Goal: Task Accomplishment & Management: Manage account settings

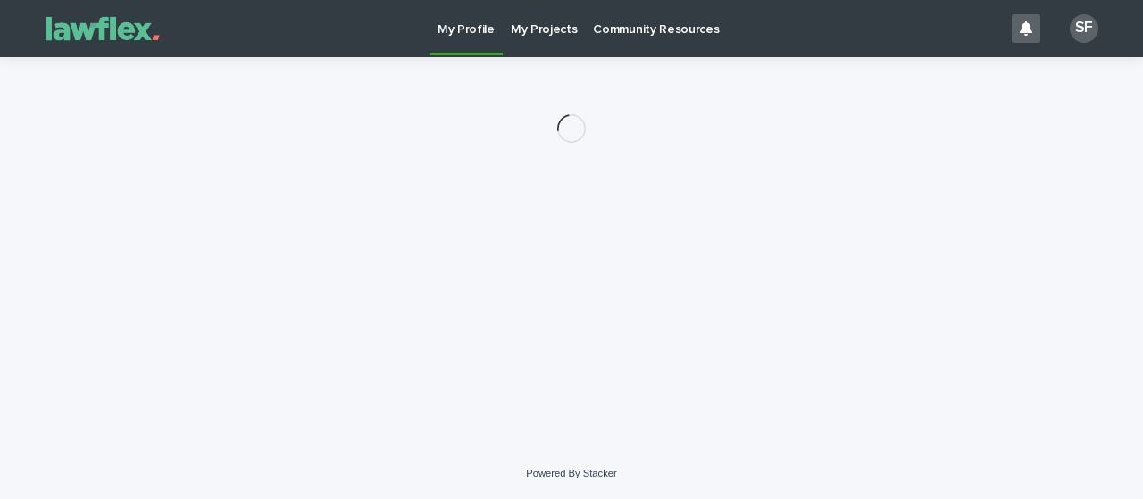
click at [553, 34] on p "My Projects" at bounding box center [544, 19] width 67 height 38
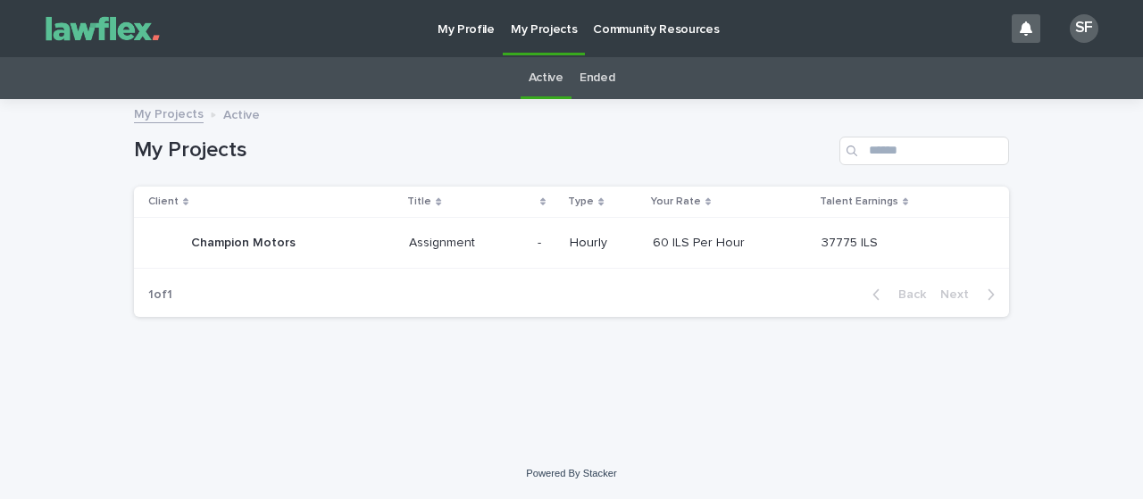
click at [545, 238] on p "-" at bounding box center [541, 241] width 7 height 19
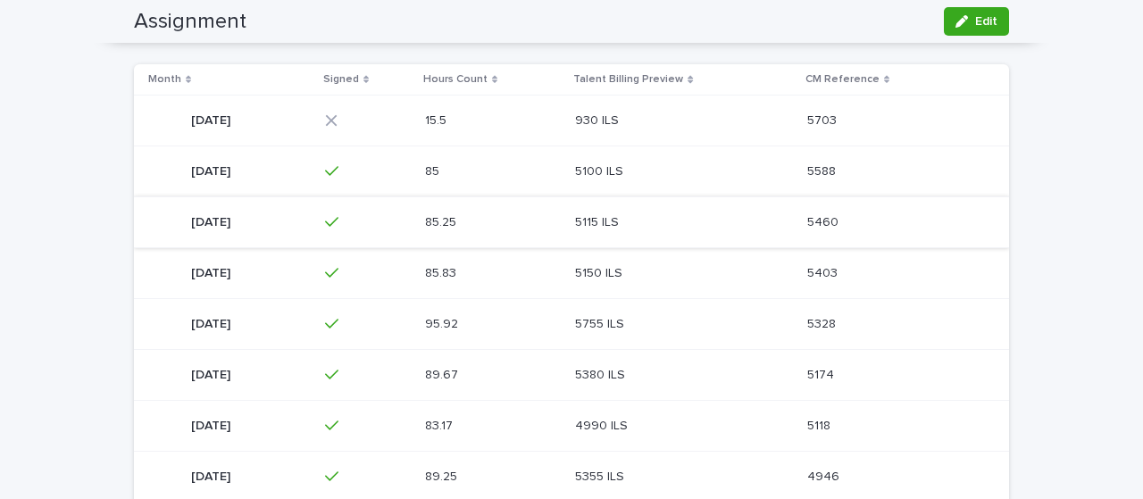
scroll to position [268, 0]
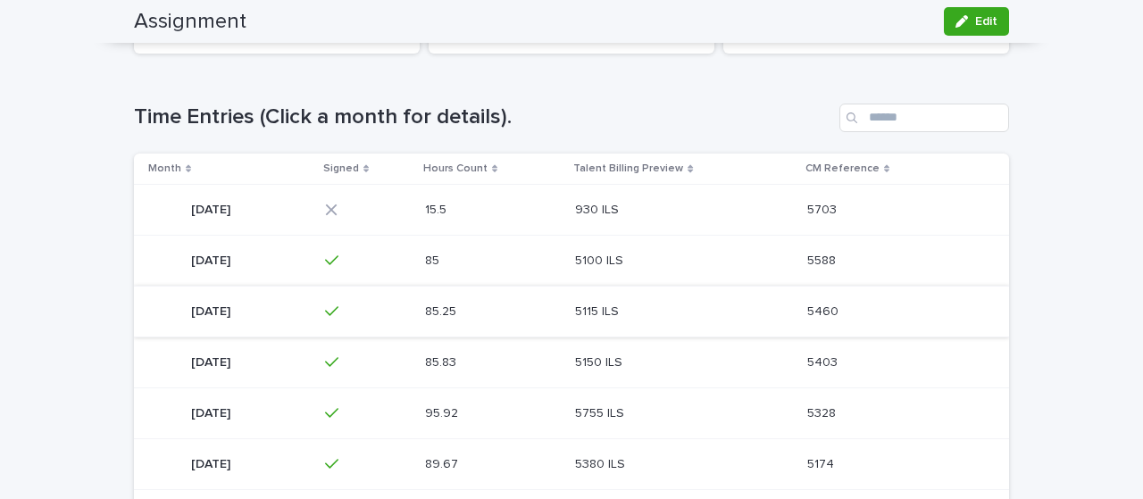
click at [672, 197] on div "930 ILS 930 ILS" at bounding box center [683, 210] width 217 height 29
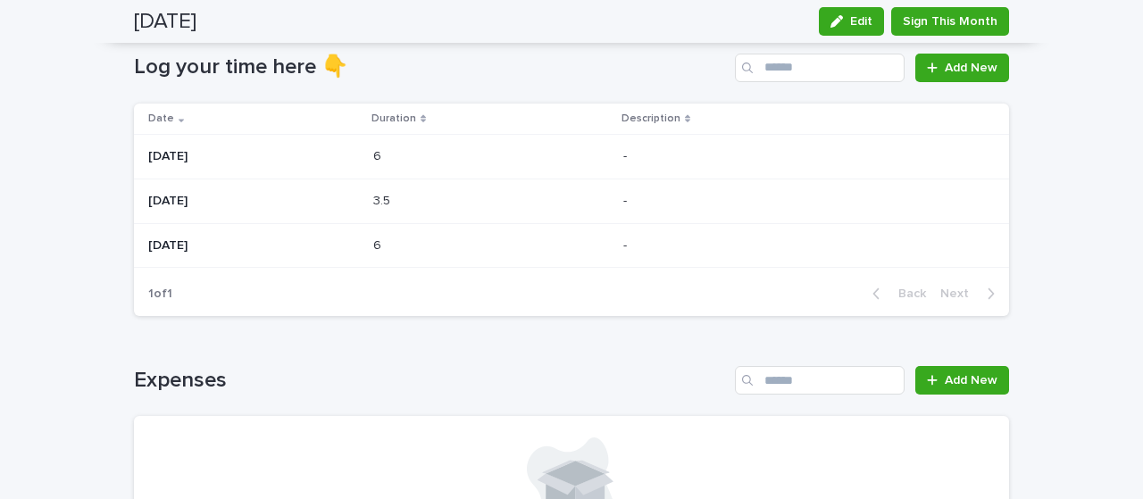
scroll to position [182, 0]
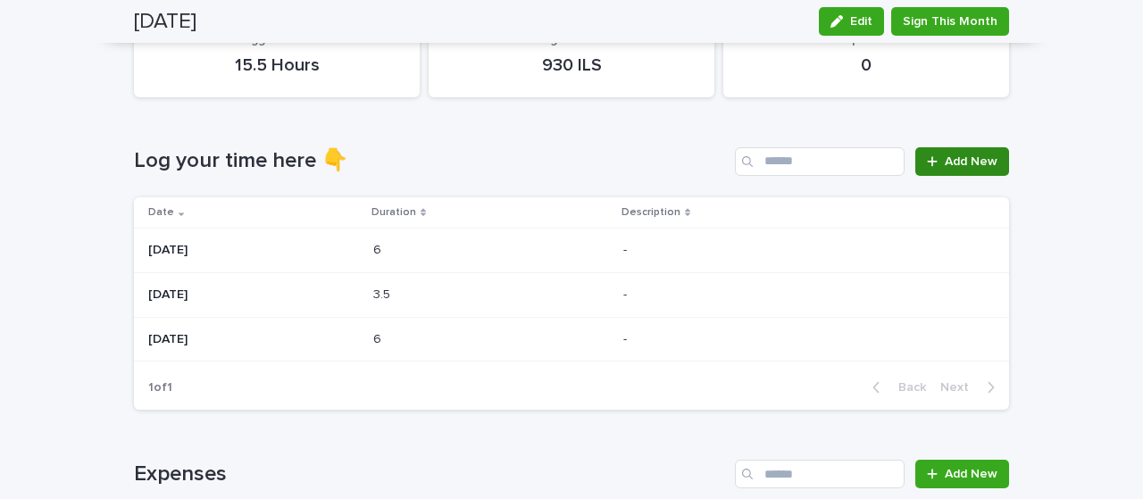
click at [938, 165] on link "Add New" at bounding box center [962, 161] width 94 height 29
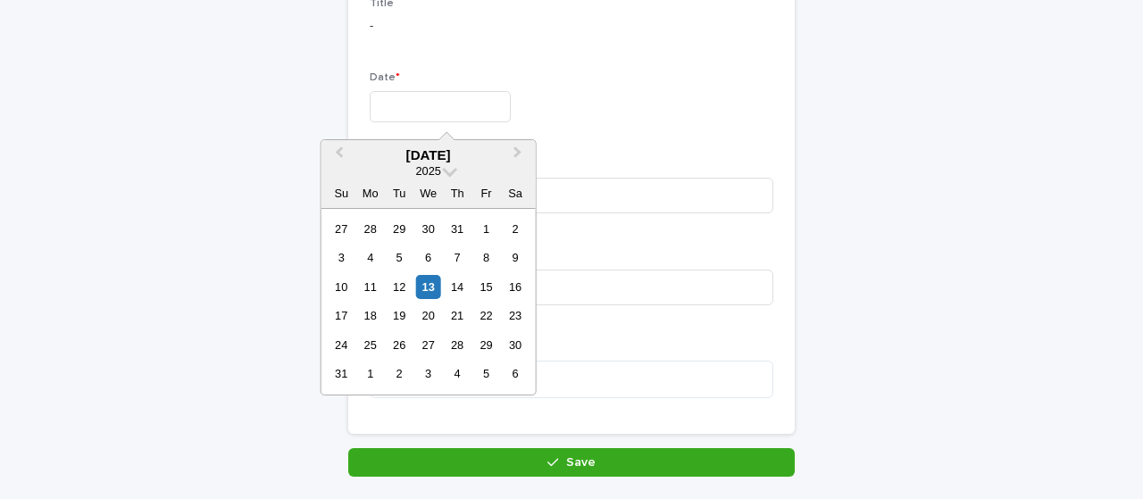
click at [482, 110] on input "text" at bounding box center [440, 106] width 141 height 31
click at [427, 288] on div "13" at bounding box center [428, 287] width 24 height 24
type input "*********"
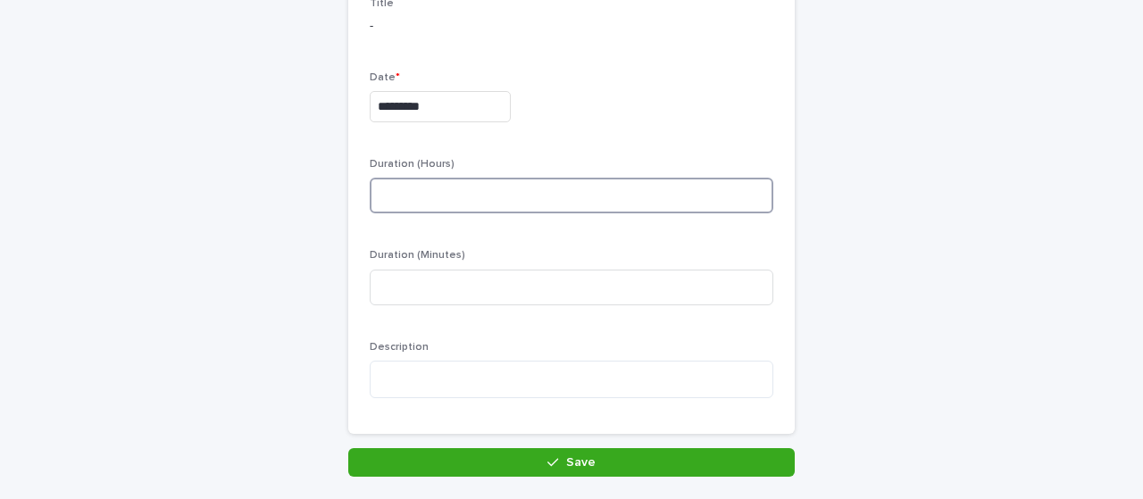
click at [473, 198] on input at bounding box center [572, 196] width 404 height 36
type input "*"
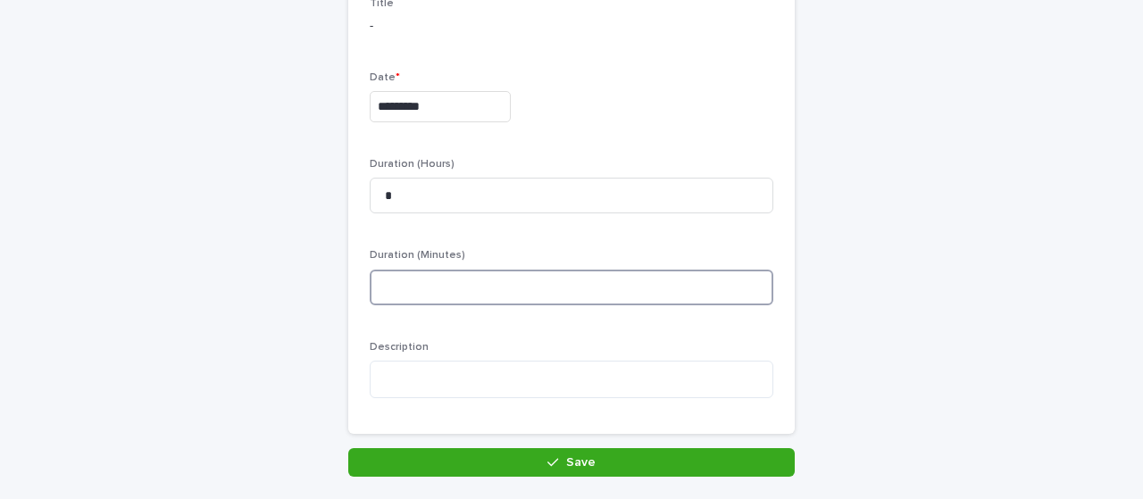
click at [467, 287] on input at bounding box center [572, 288] width 404 height 36
type input "*"
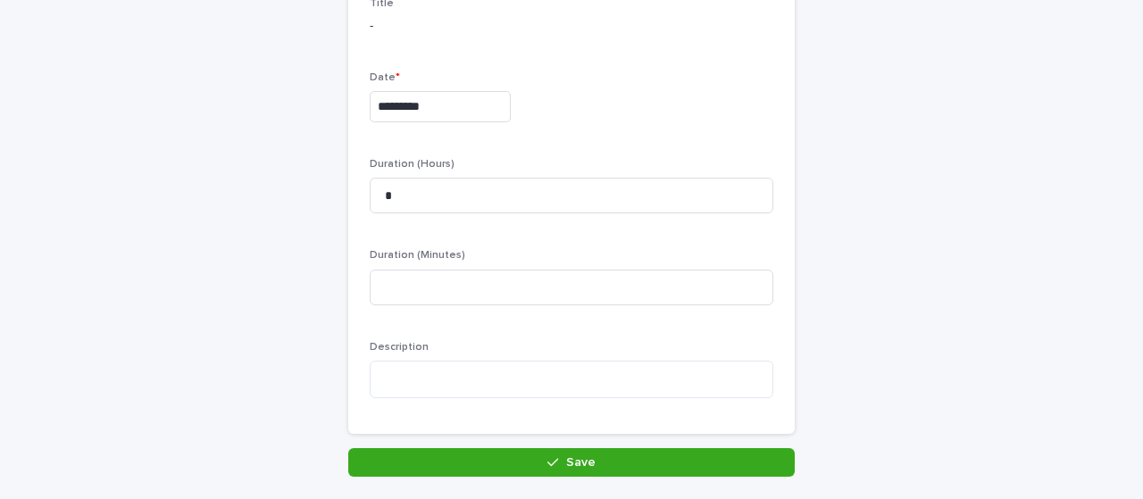
click at [539, 444] on div "Loading... Saving… Title - Date * ********* Duration (Hours) * Duration (Minute…" at bounding box center [571, 212] width 446 height 473
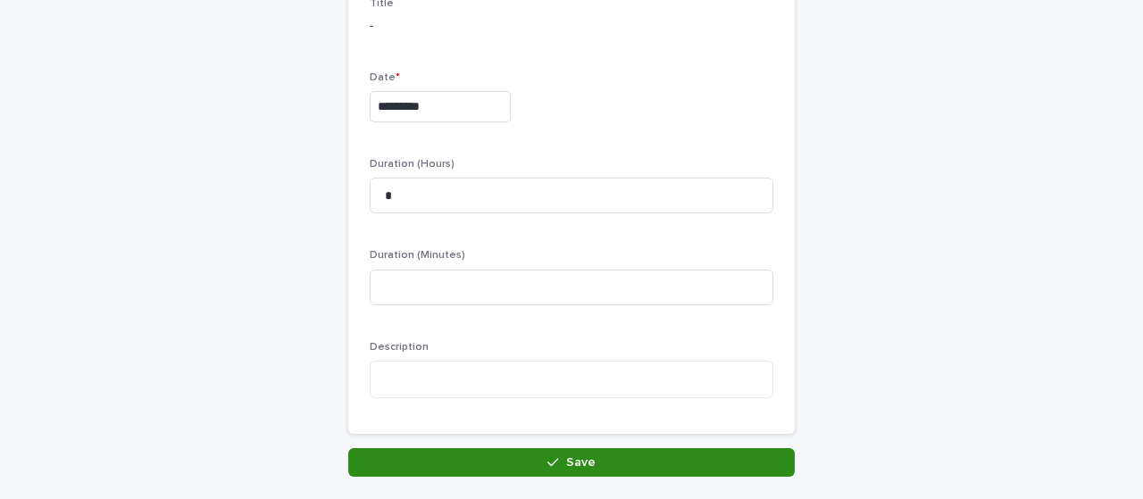
click at [538, 456] on button "Save" at bounding box center [571, 462] width 446 height 29
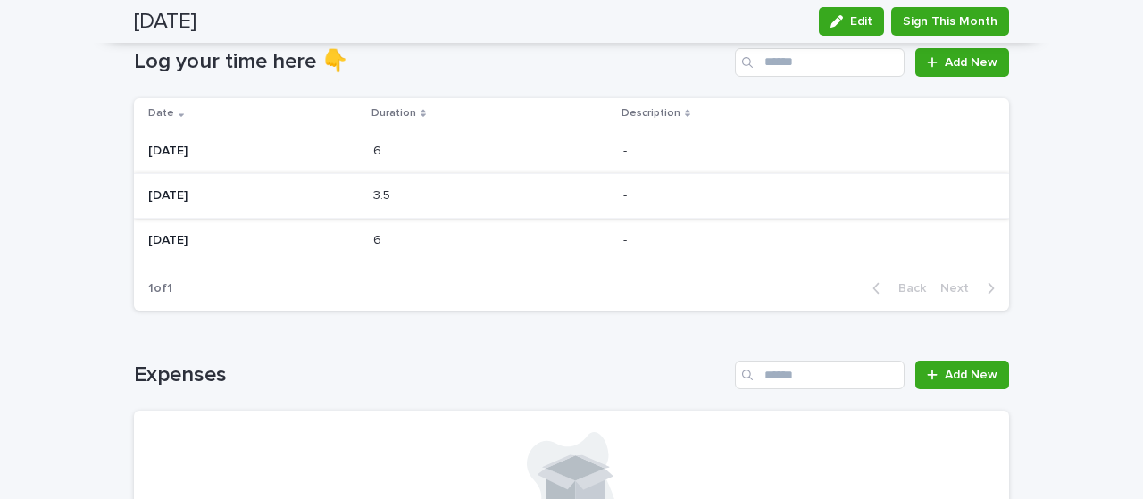
scroll to position [211, 0]
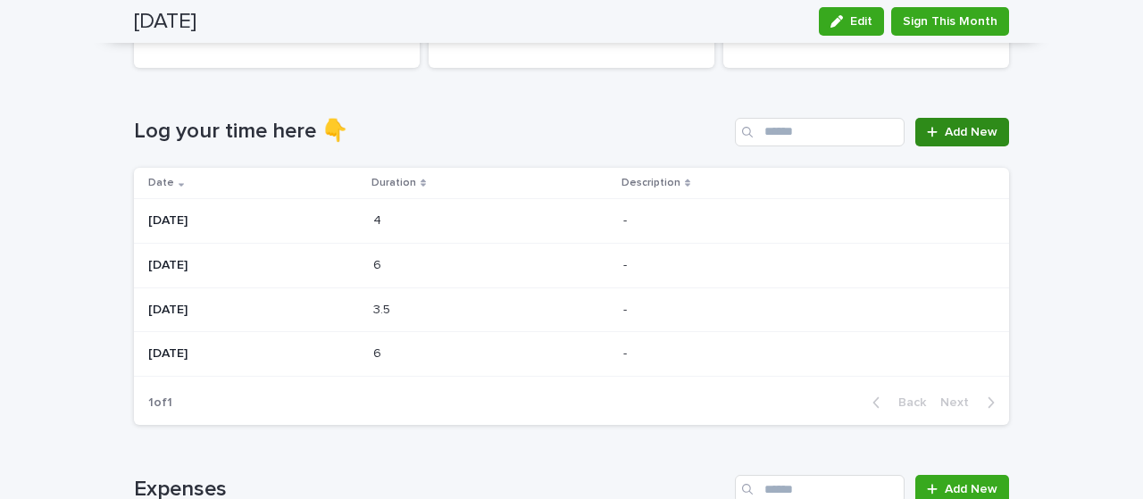
click at [963, 129] on span "Add New" at bounding box center [971, 132] width 53 height 13
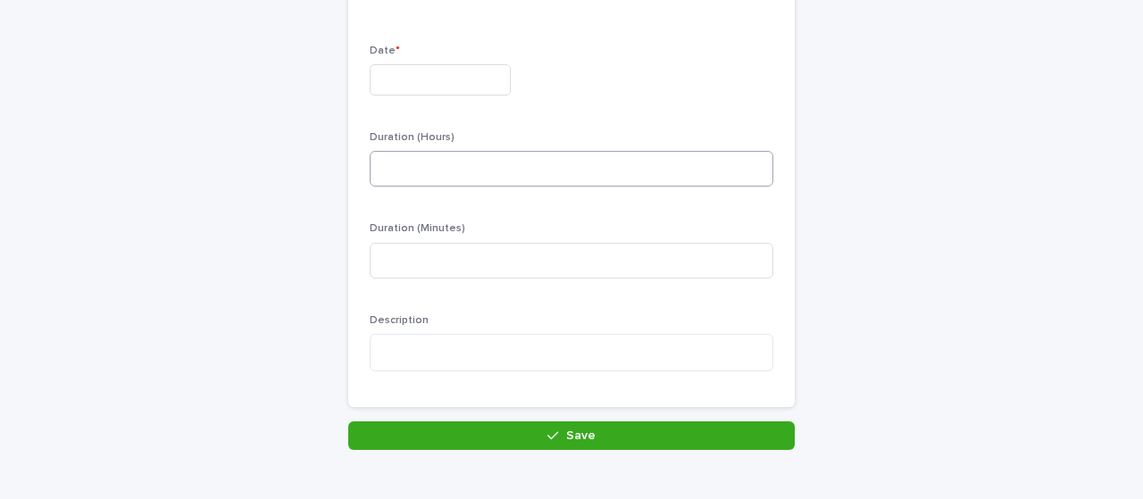
scroll to position [213, 0]
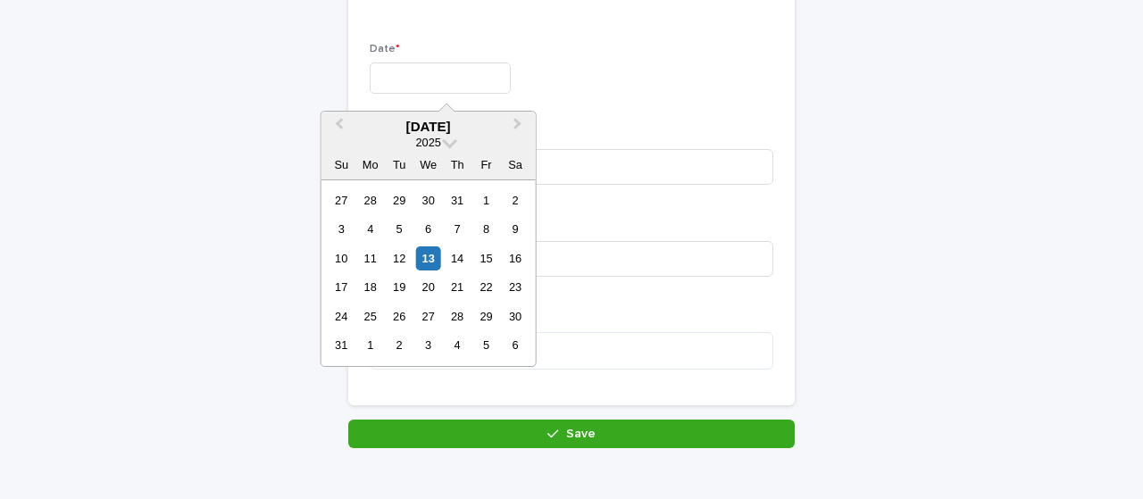
click at [448, 69] on input "text" at bounding box center [440, 78] width 141 height 31
click at [345, 262] on div "10" at bounding box center [341, 258] width 24 height 24
type input "*********"
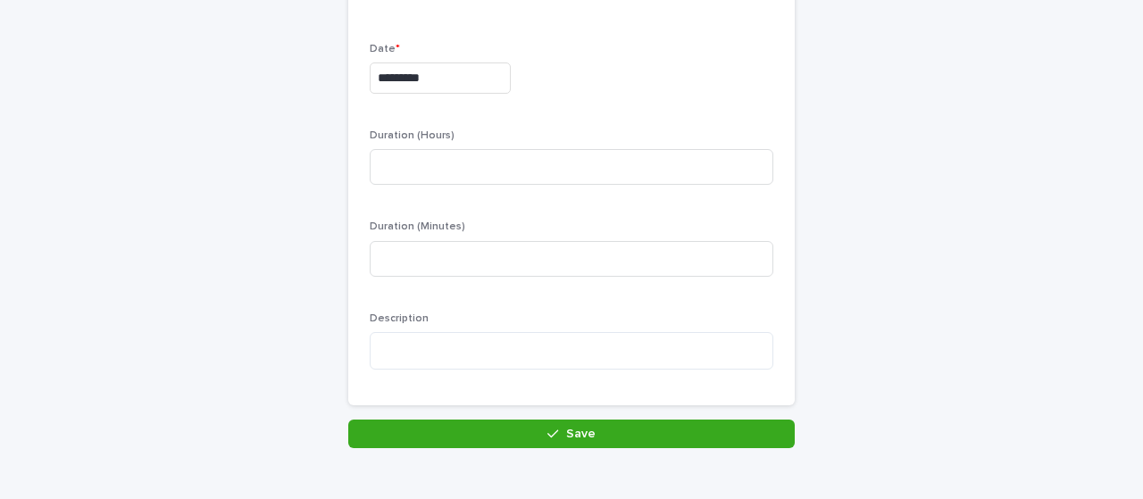
click at [444, 188] on div "Duration (Hours)" at bounding box center [572, 164] width 404 height 70
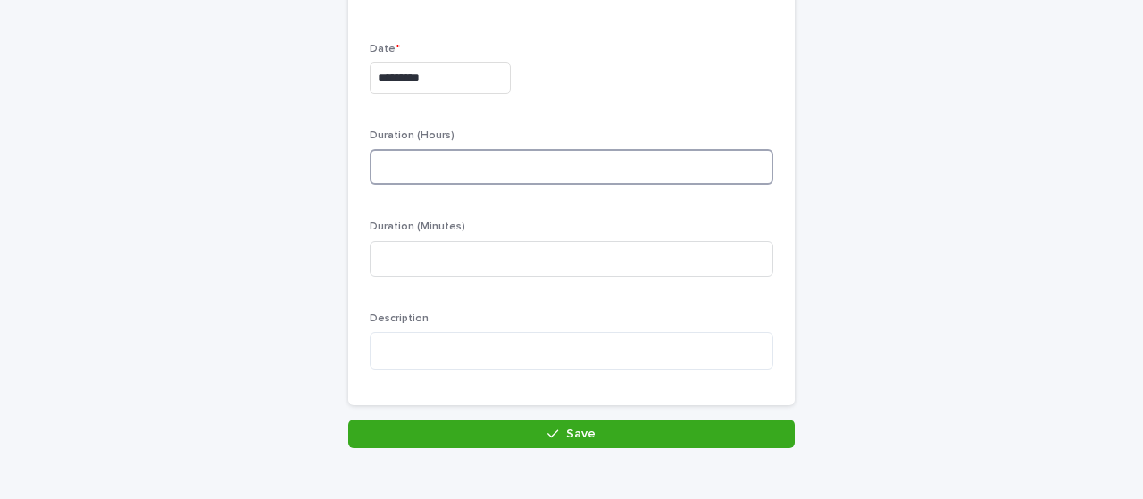
click at [449, 174] on input at bounding box center [572, 167] width 404 height 36
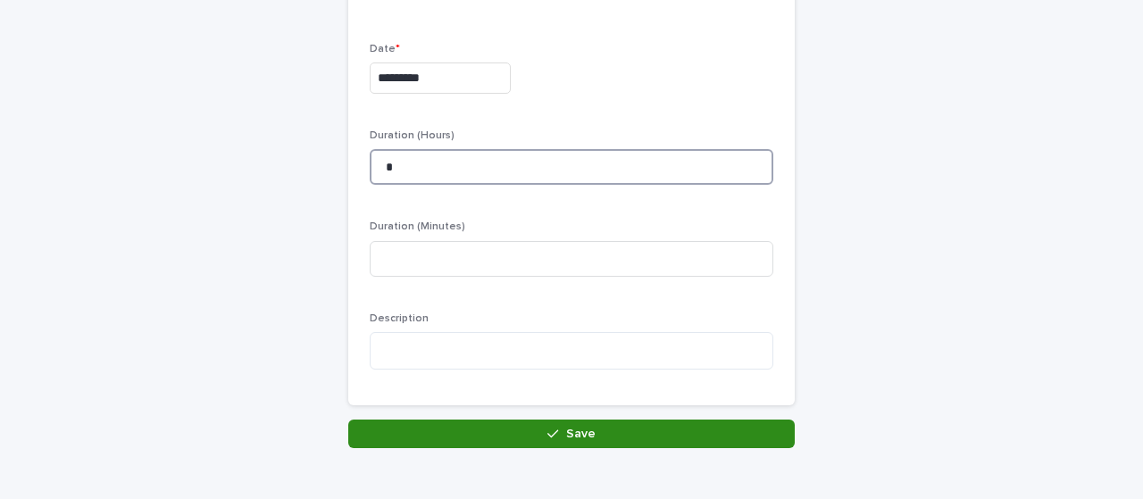
type input "*"
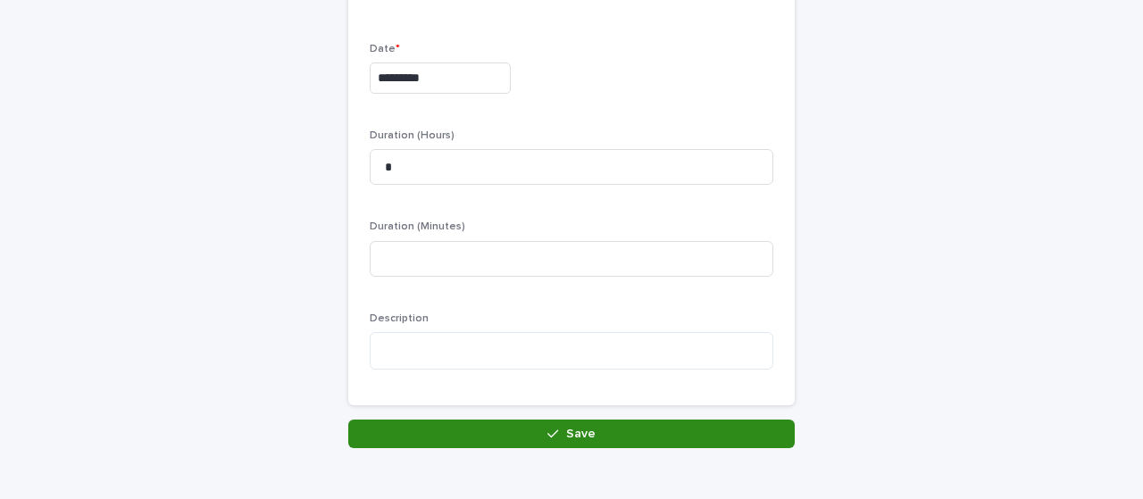
click at [482, 438] on button "Save" at bounding box center [571, 434] width 446 height 29
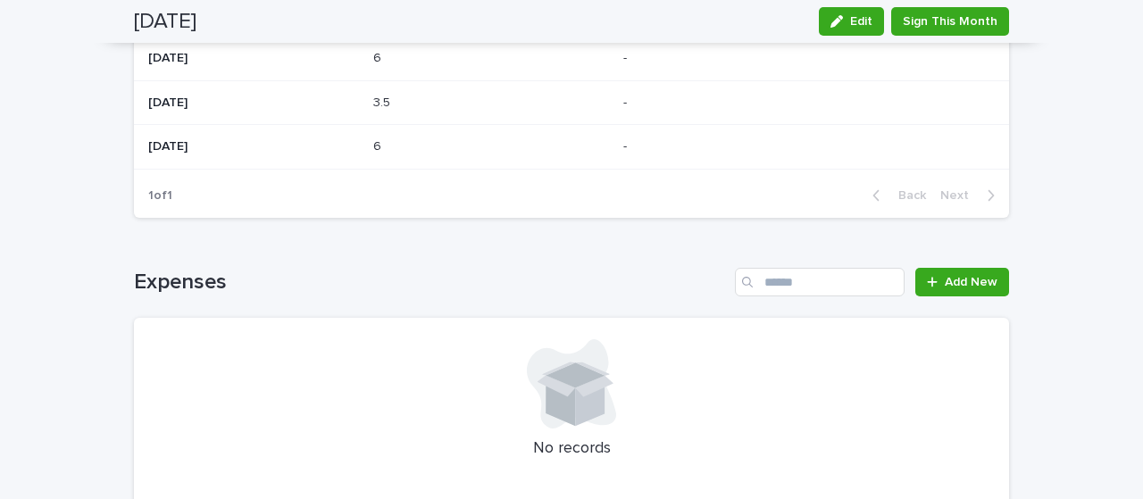
scroll to position [239, 0]
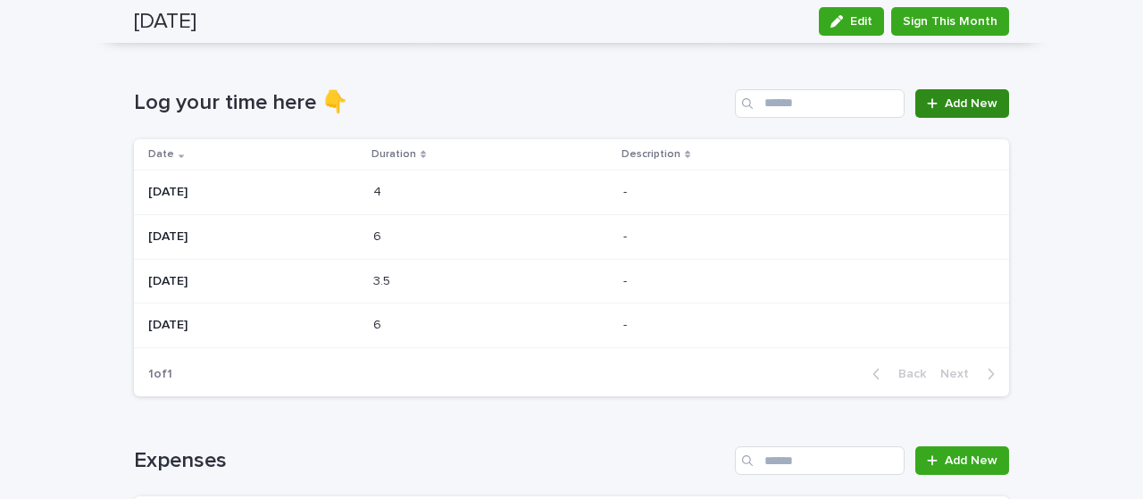
click at [963, 96] on link "Add New" at bounding box center [962, 103] width 94 height 29
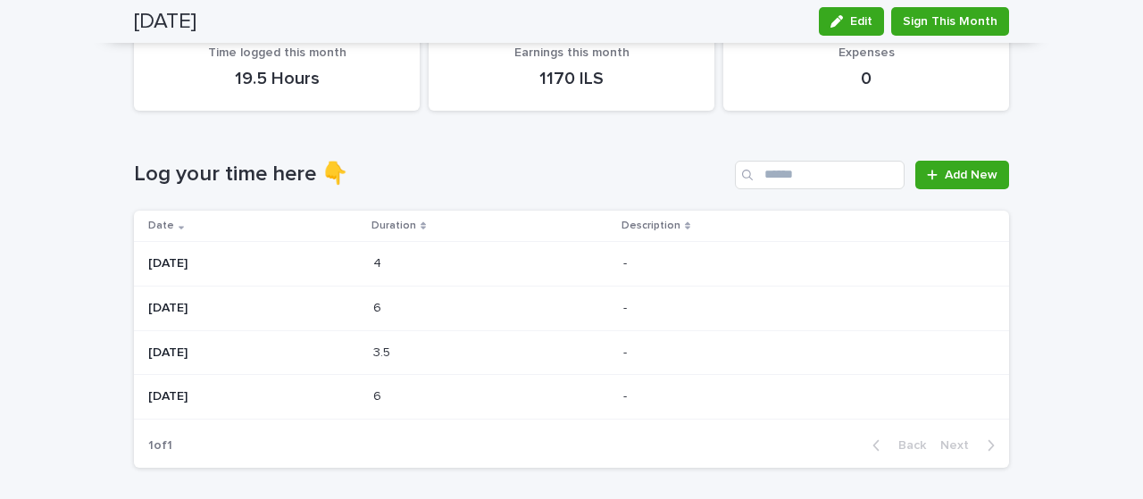
scroll to position [357, 0]
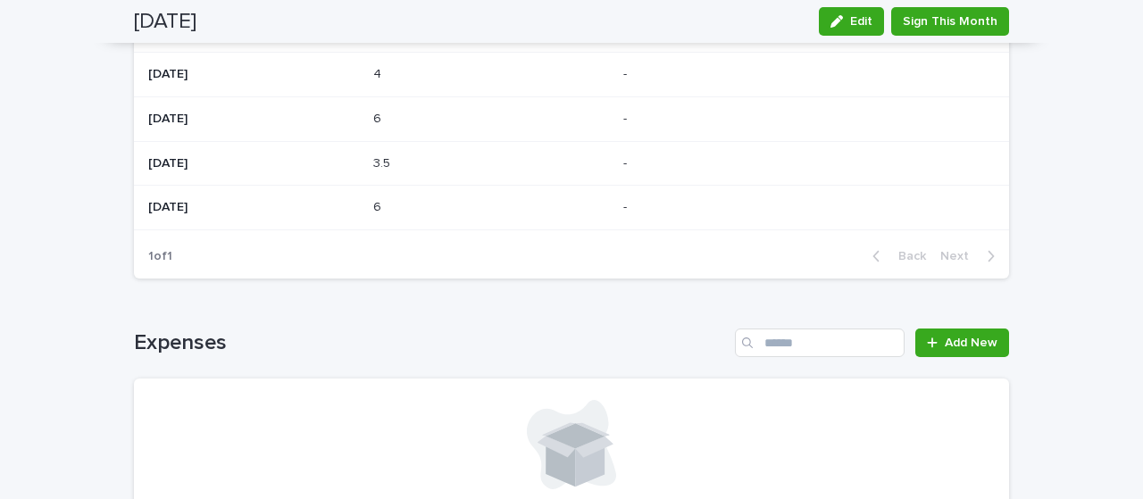
click at [366, 133] on td "[DATE]" at bounding box center [250, 118] width 232 height 45
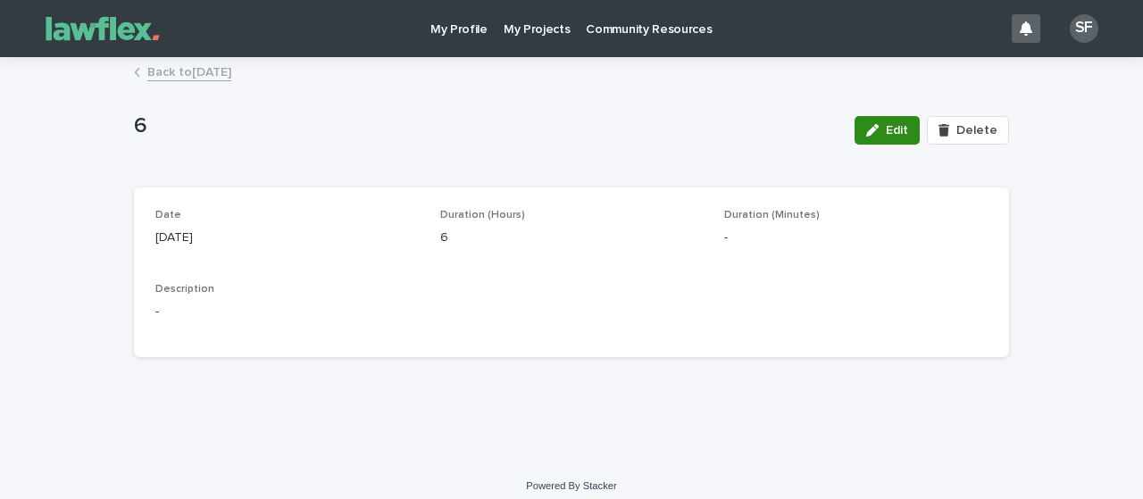
click at [873, 119] on button "Edit" at bounding box center [887, 130] width 65 height 29
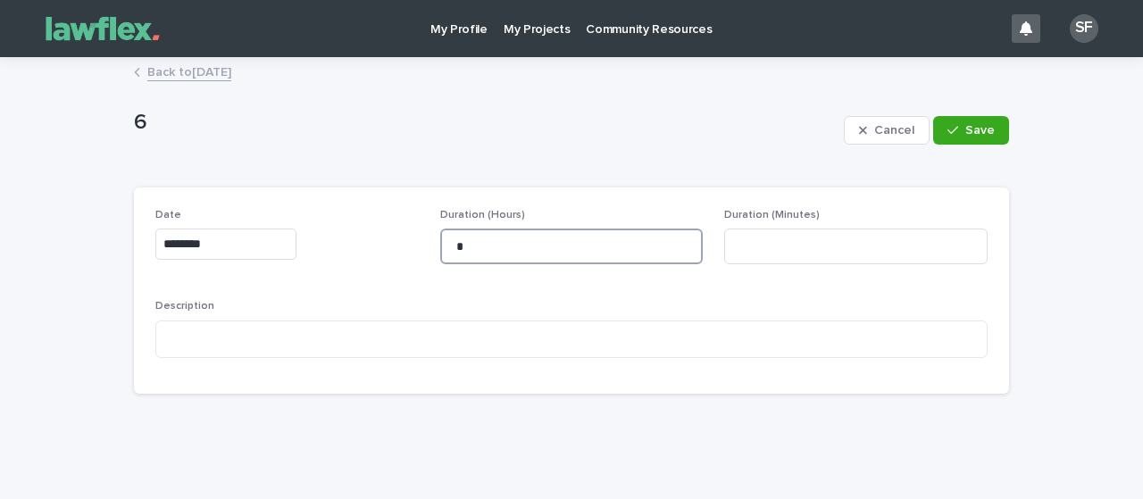
click at [583, 236] on input "*" at bounding box center [571, 247] width 263 height 36
type input "*"
click at [959, 128] on div "button" at bounding box center [956, 130] width 18 height 13
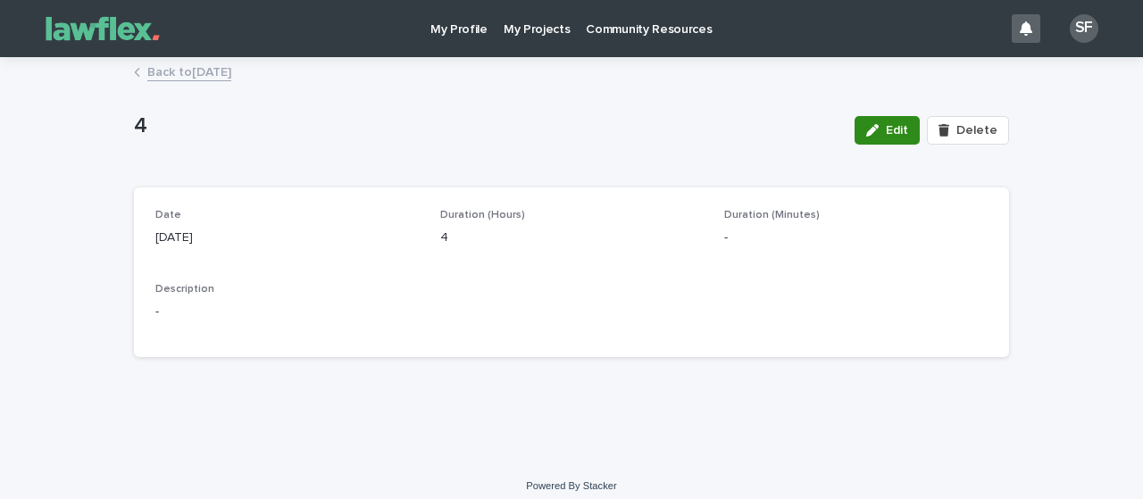
click at [884, 124] on button "Edit" at bounding box center [887, 130] width 65 height 29
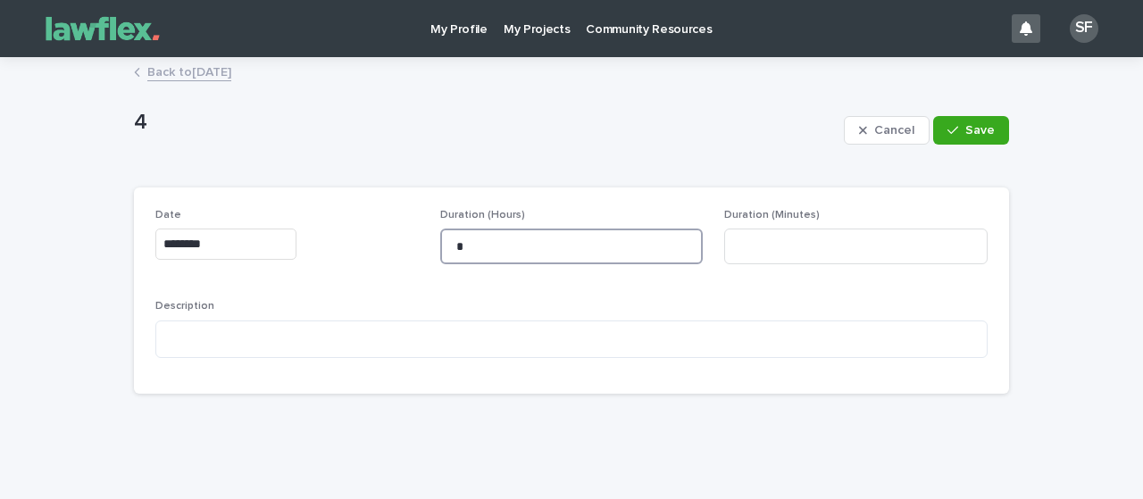
click at [573, 233] on input "*" at bounding box center [571, 247] width 263 height 36
type input "*"
click at [973, 127] on span "Save" at bounding box center [979, 130] width 29 height 13
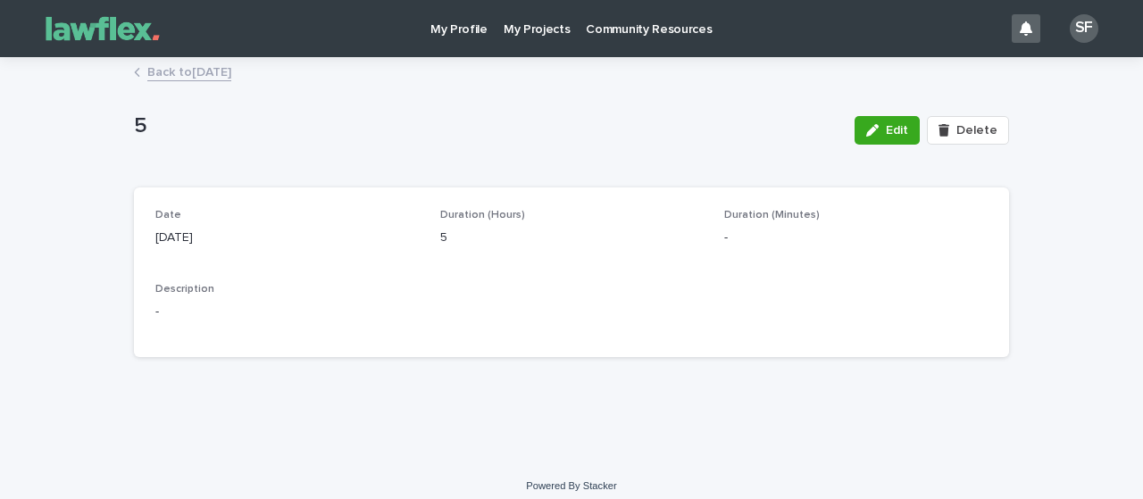
click at [231, 79] on link "Back to [DATE]" at bounding box center [189, 71] width 84 height 21
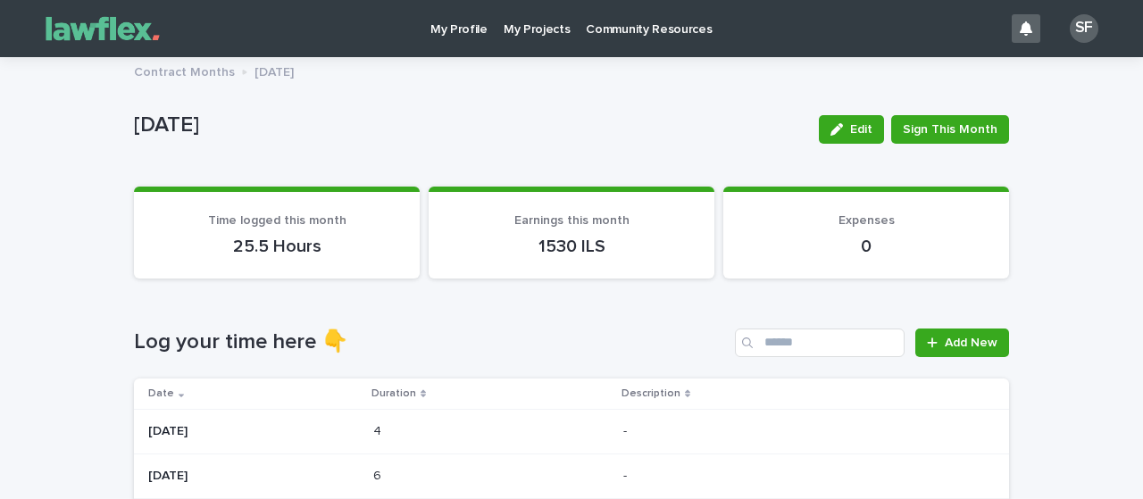
scroll to position [268, 0]
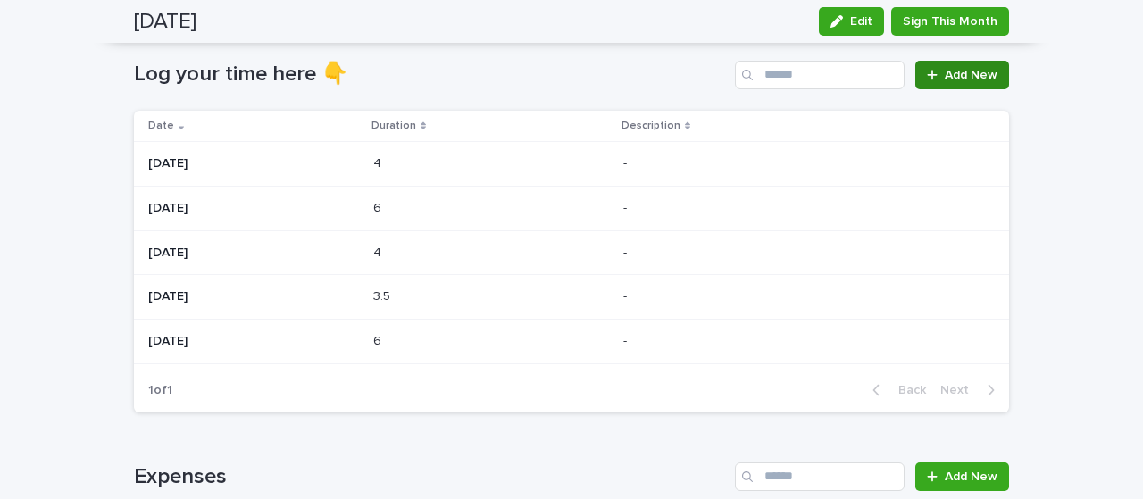
click at [981, 87] on link "Add New" at bounding box center [962, 75] width 94 height 29
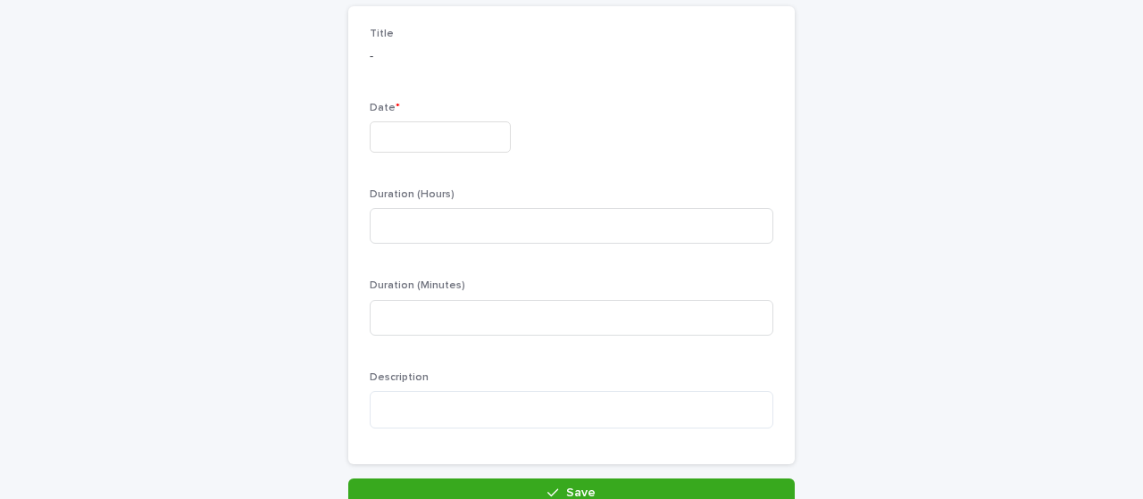
scroll to position [90, 0]
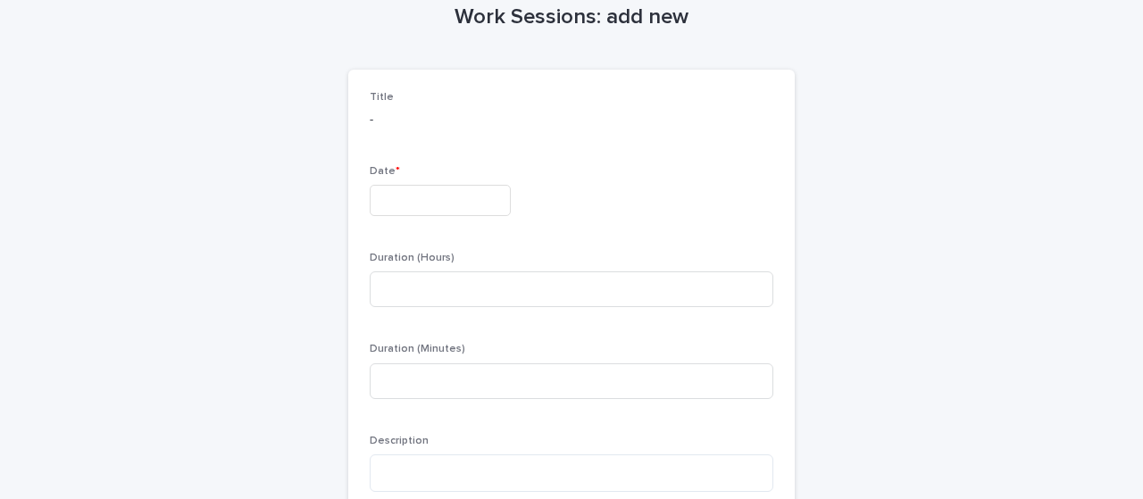
click at [429, 198] on input "text" at bounding box center [440, 200] width 141 height 31
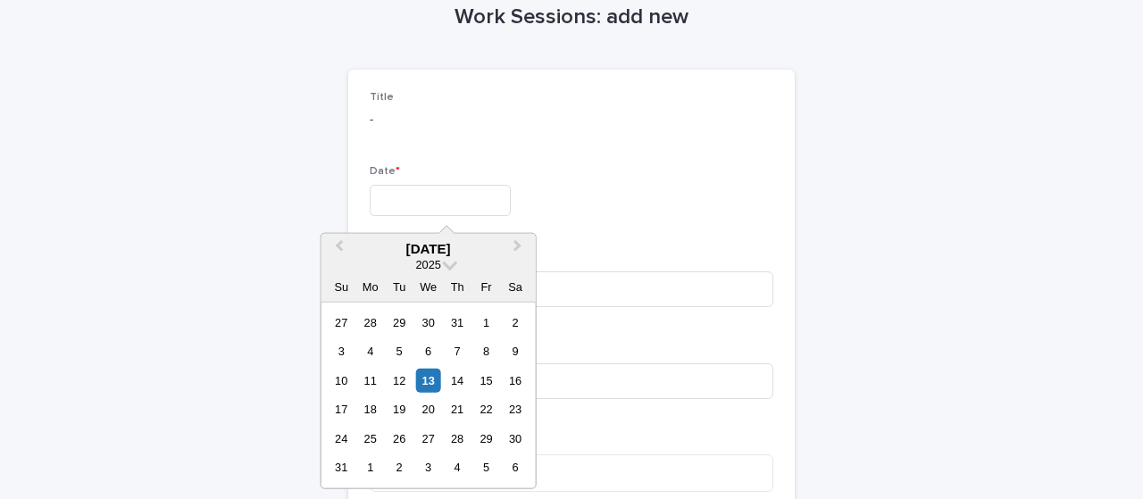
click at [380, 94] on span "Title" at bounding box center [382, 97] width 24 height 11
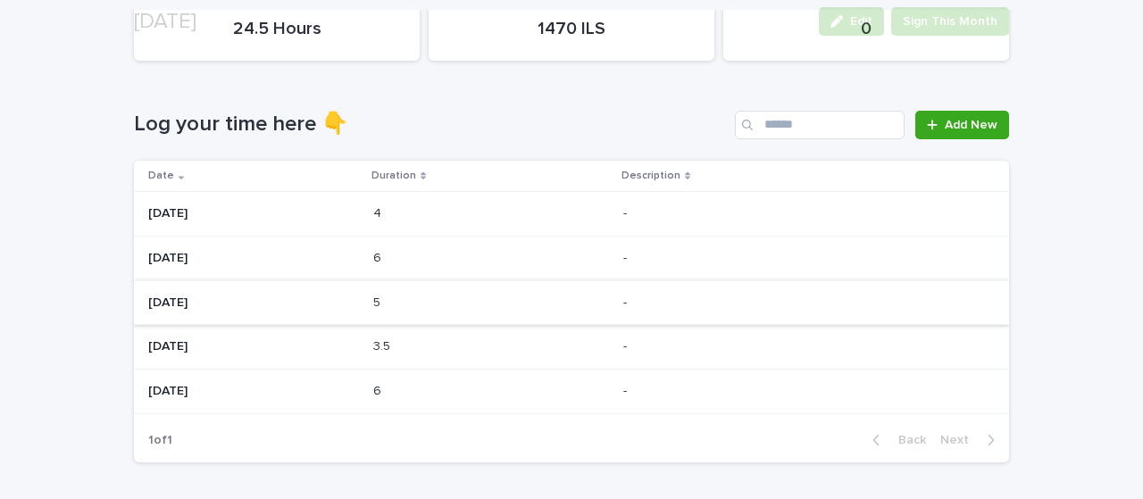
scroll to position [268, 0]
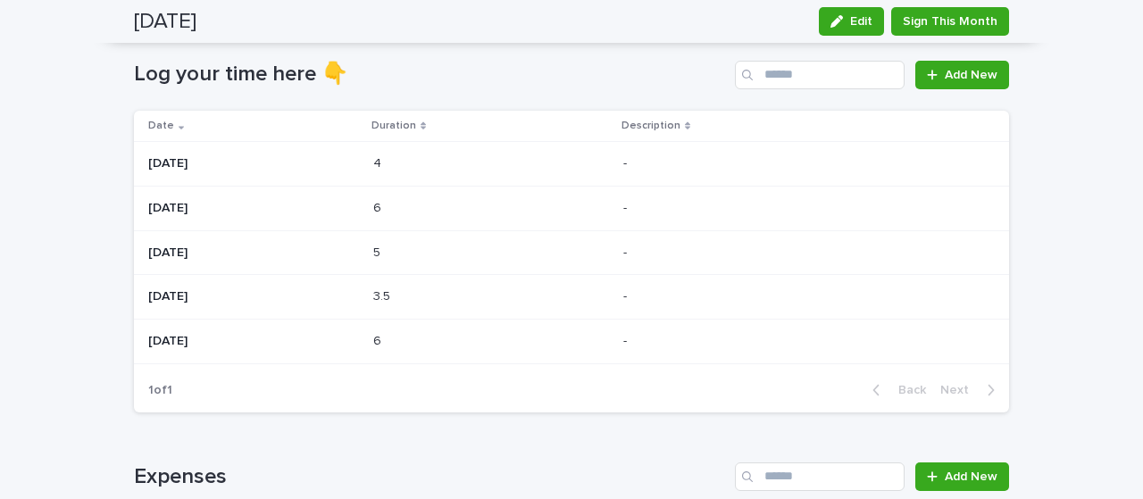
click at [774, 144] on td "- -" at bounding box center [812, 163] width 393 height 45
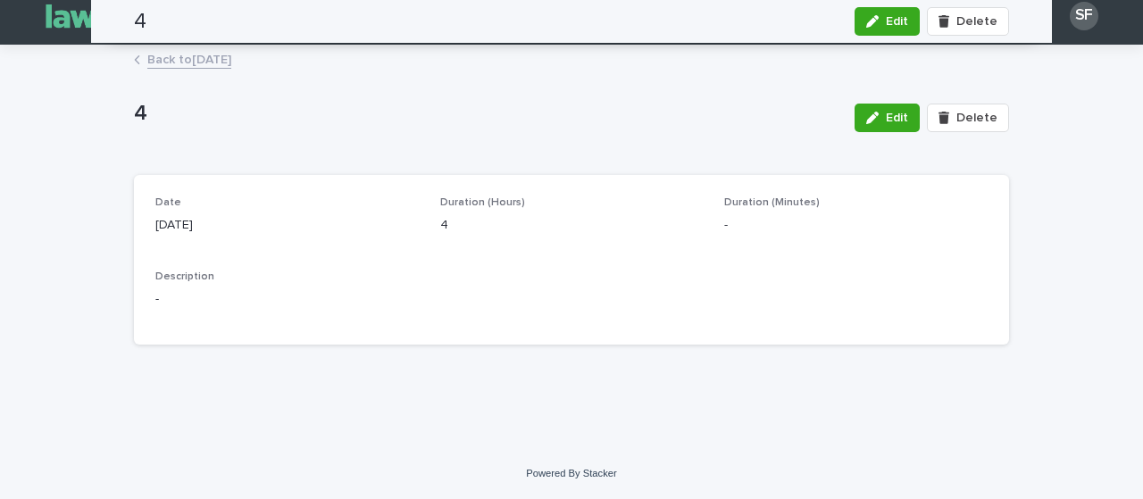
scroll to position [12, 0]
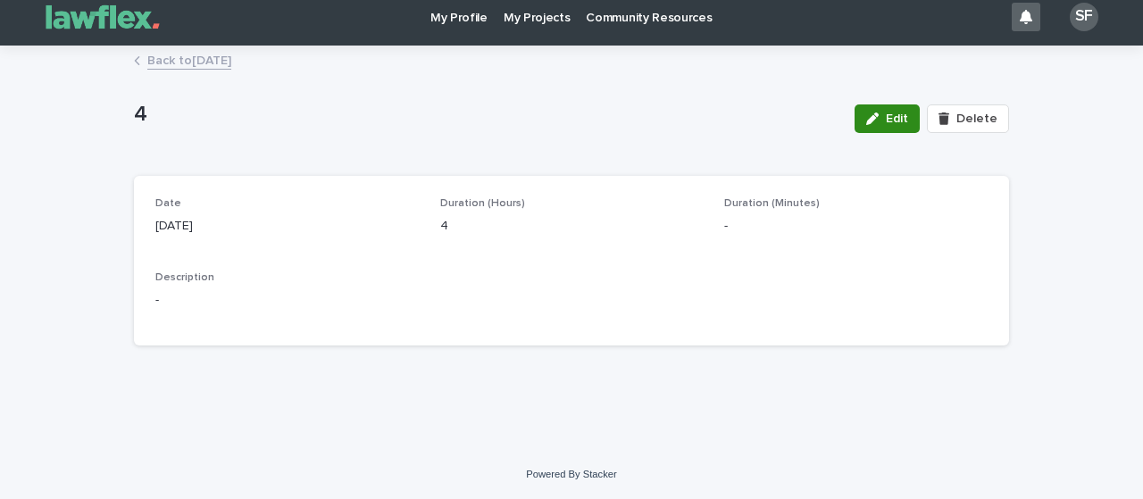
click at [871, 121] on icon "button" at bounding box center [872, 119] width 13 height 13
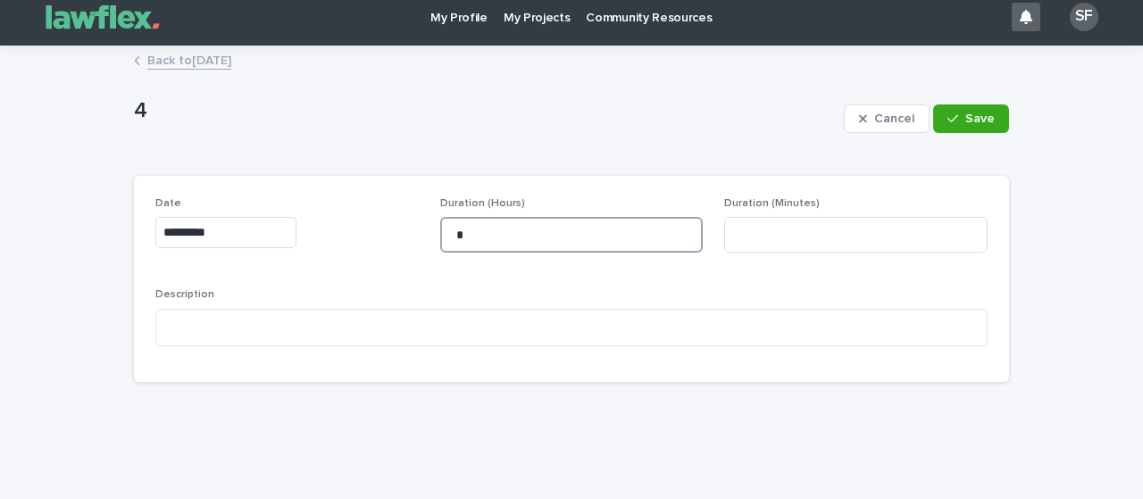
click at [575, 238] on input "*" at bounding box center [571, 235] width 263 height 36
click at [794, 235] on input at bounding box center [855, 235] width 263 height 36
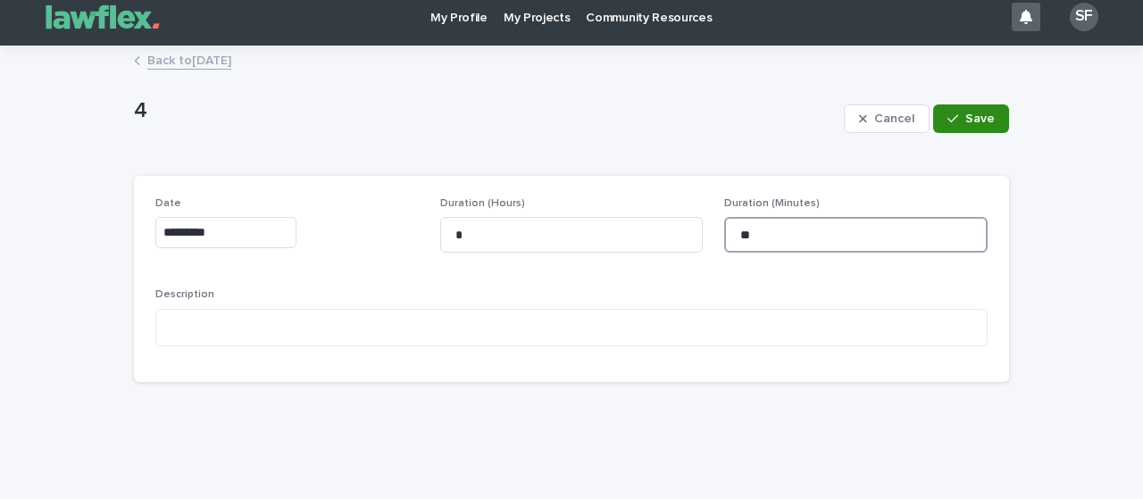
type input "**"
click at [970, 117] on span "Save" at bounding box center [979, 119] width 29 height 13
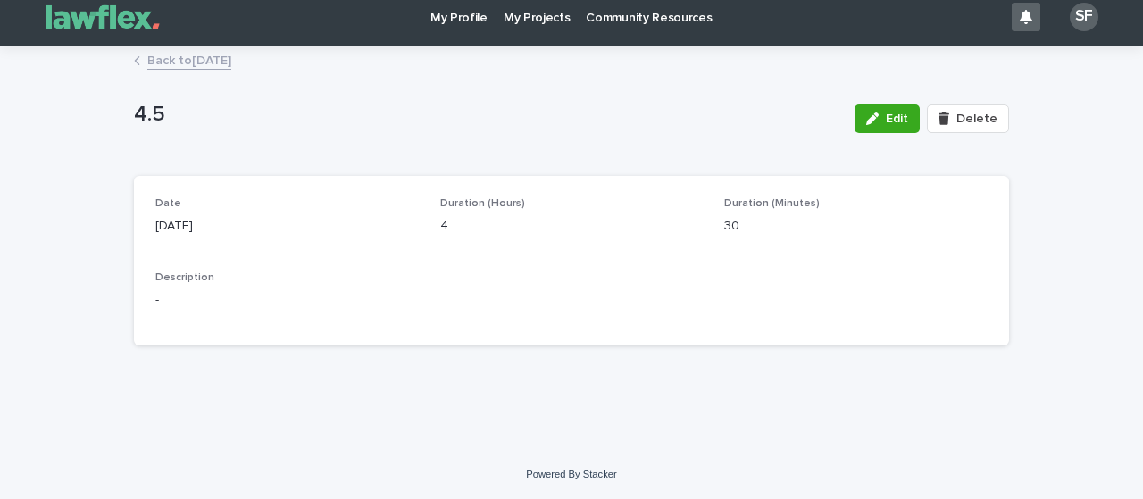
click at [231, 65] on link "Back to [DATE]" at bounding box center [189, 59] width 84 height 21
